Goal: Task Accomplishment & Management: Use online tool/utility

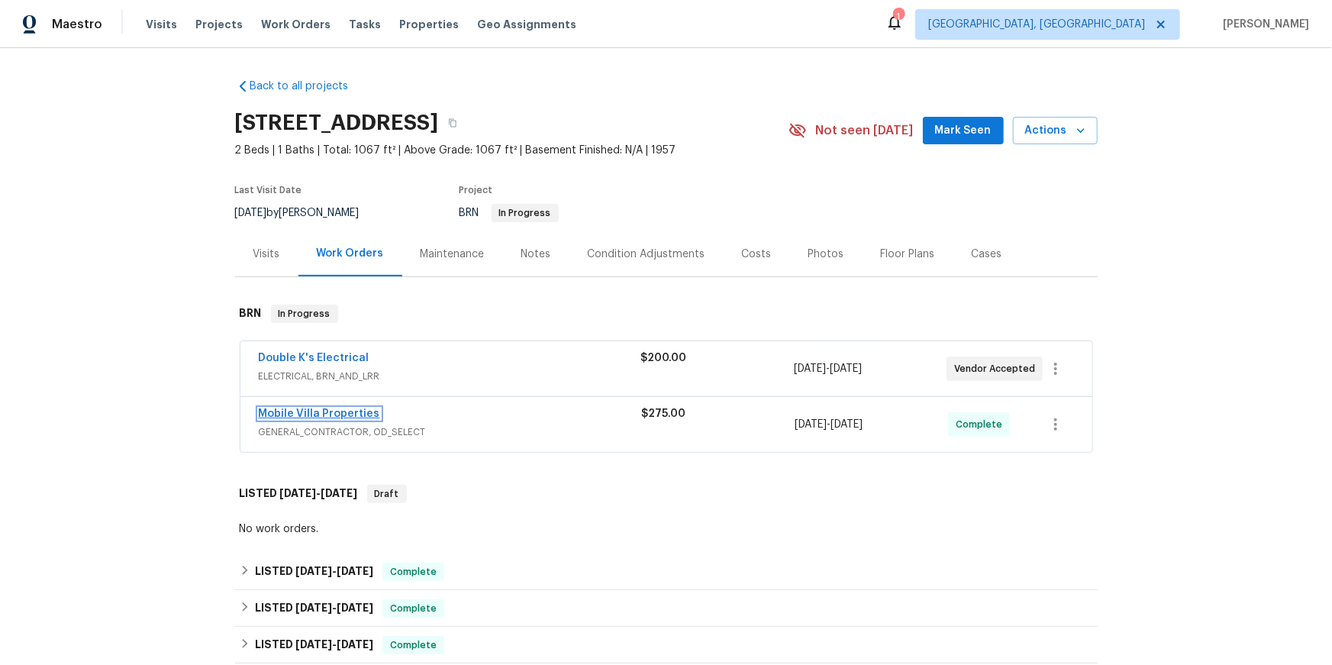
click at [343, 419] on link "Mobile Villa Properties" at bounding box center [319, 413] width 121 height 11
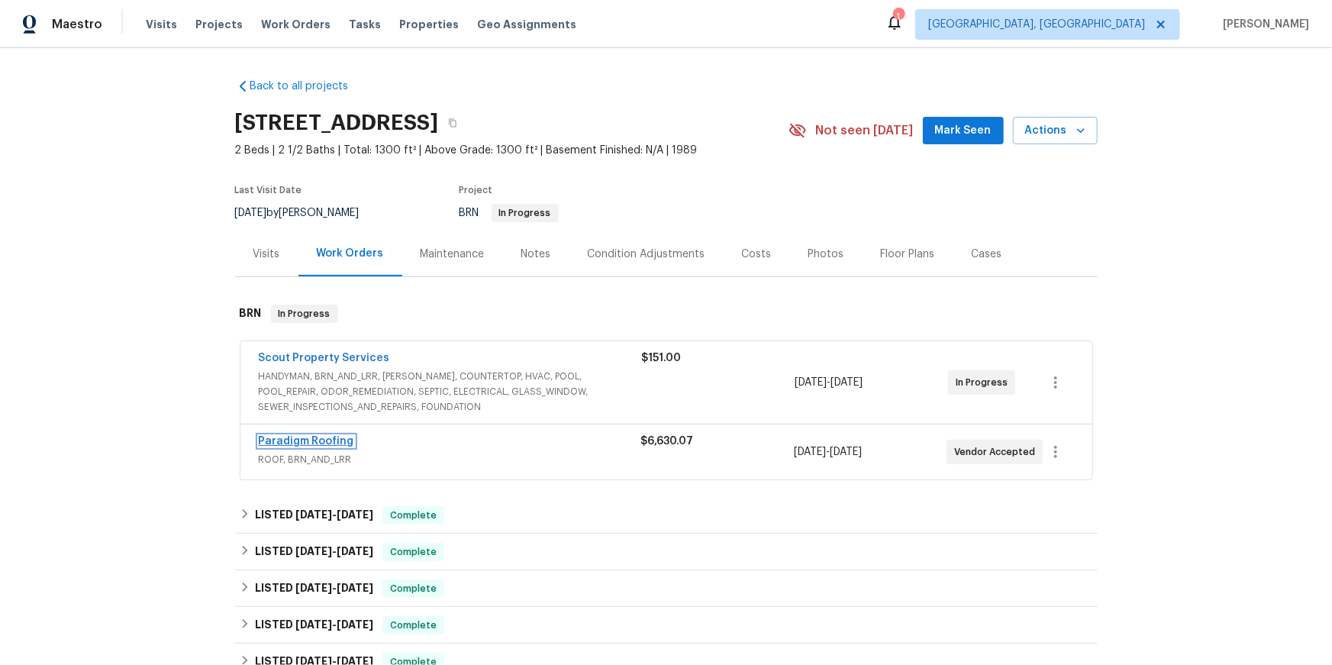
click at [314, 446] on link "Paradigm Roofing" at bounding box center [306, 441] width 95 height 11
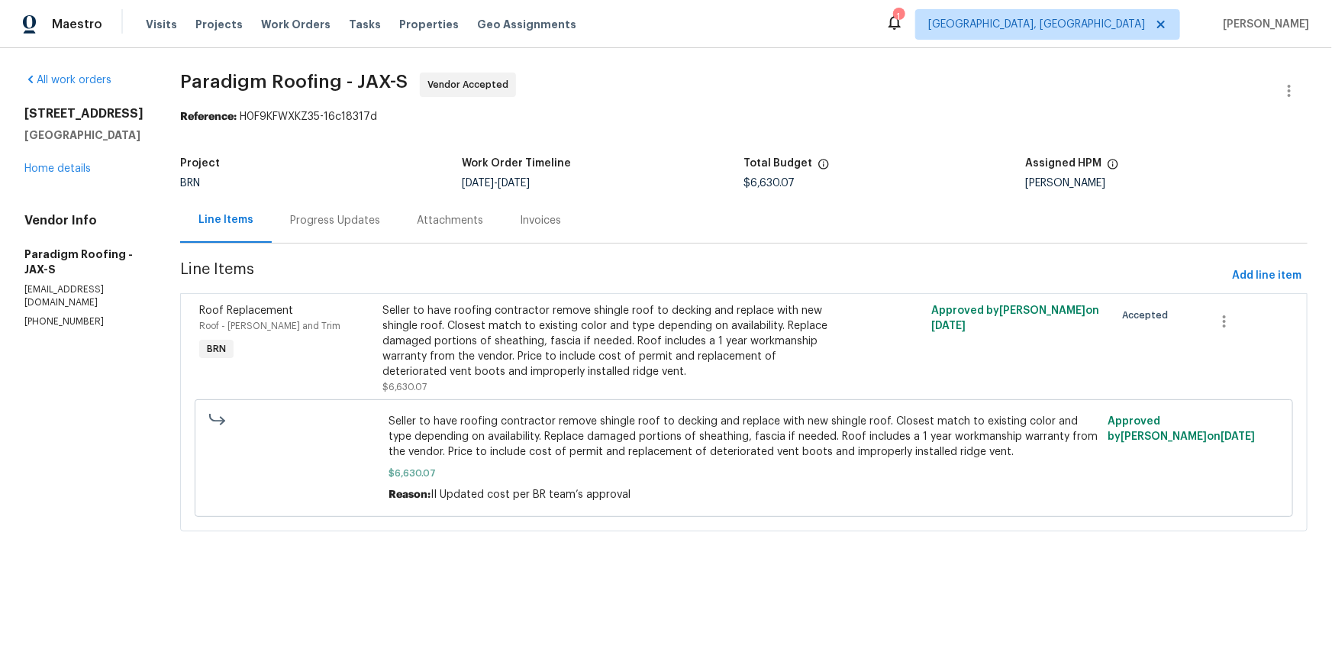
click at [398, 243] on div "Progress Updates" at bounding box center [335, 220] width 127 height 45
